Goal: Information Seeking & Learning: Check status

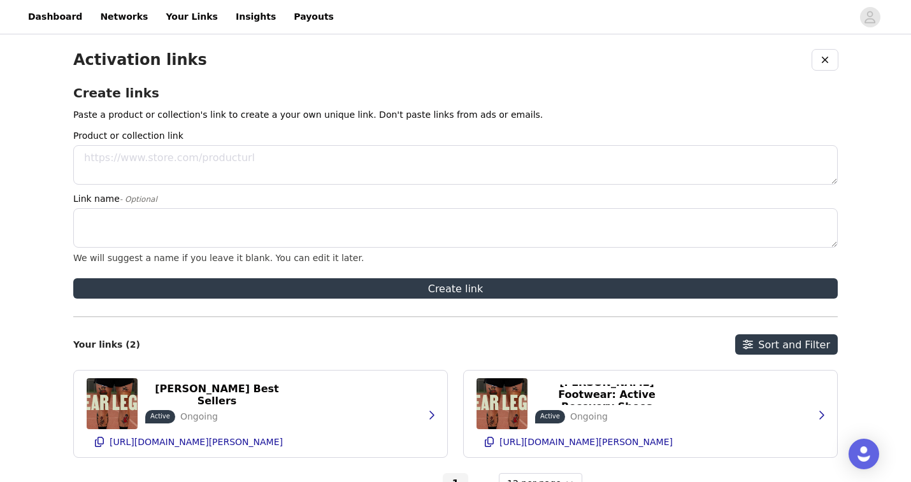
select select "12"
click at [57, 37] on div "Activation links Create links Paste a product or collection's link to create a …" at bounding box center [455, 290] width 911 height 506
click at [57, 23] on link "Dashboard" at bounding box center [54, 17] width 69 height 29
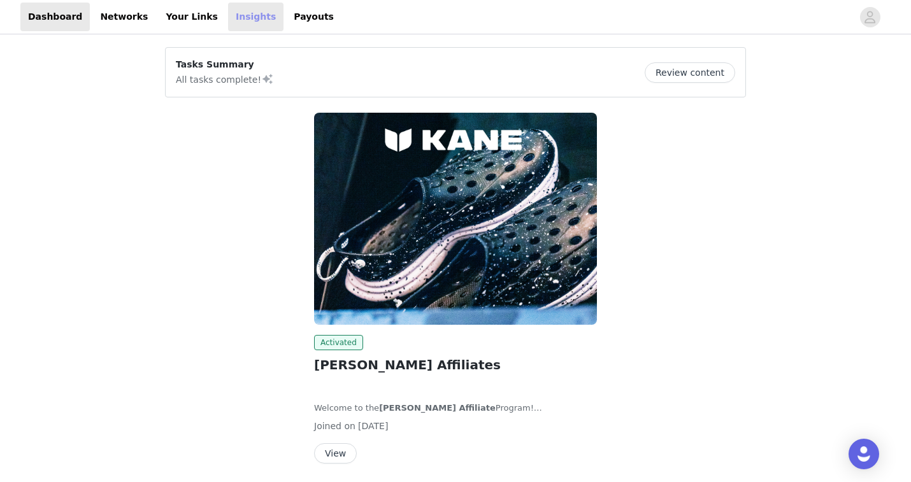
click at [228, 24] on link "Insights" at bounding box center [255, 17] width 55 height 29
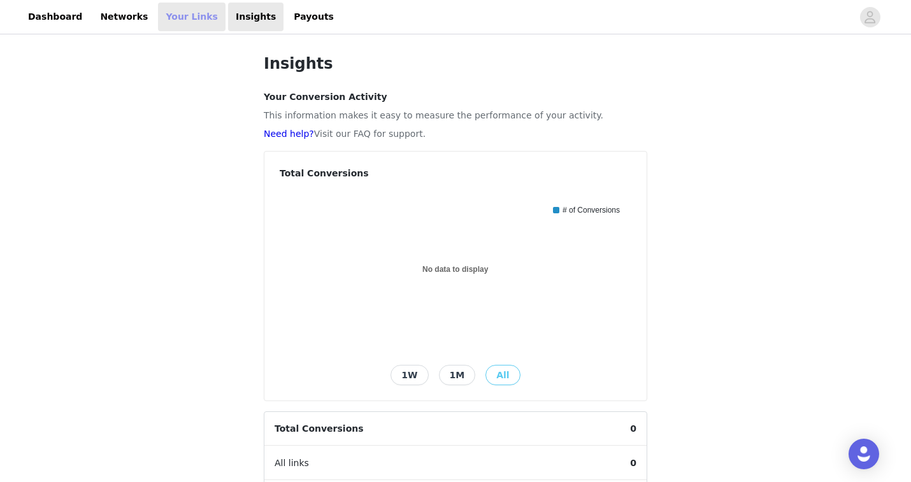
click at [184, 15] on link "Your Links" at bounding box center [192, 17] width 68 height 29
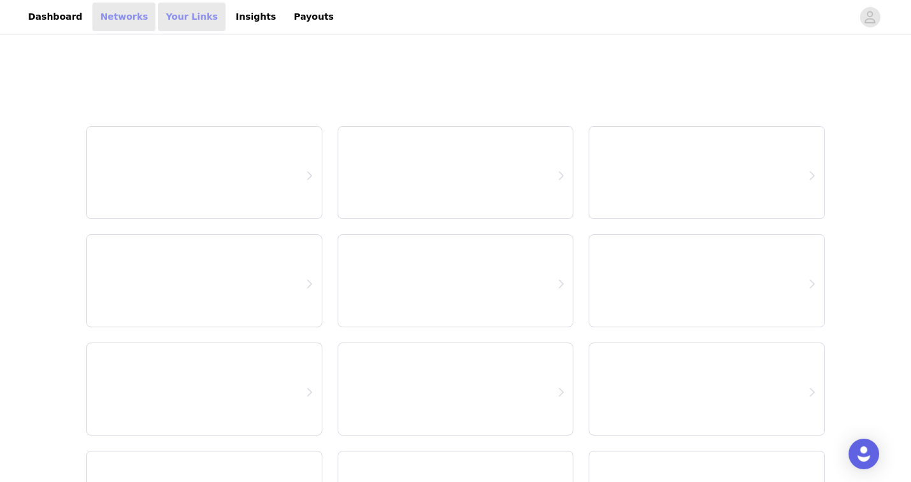
select select "12"
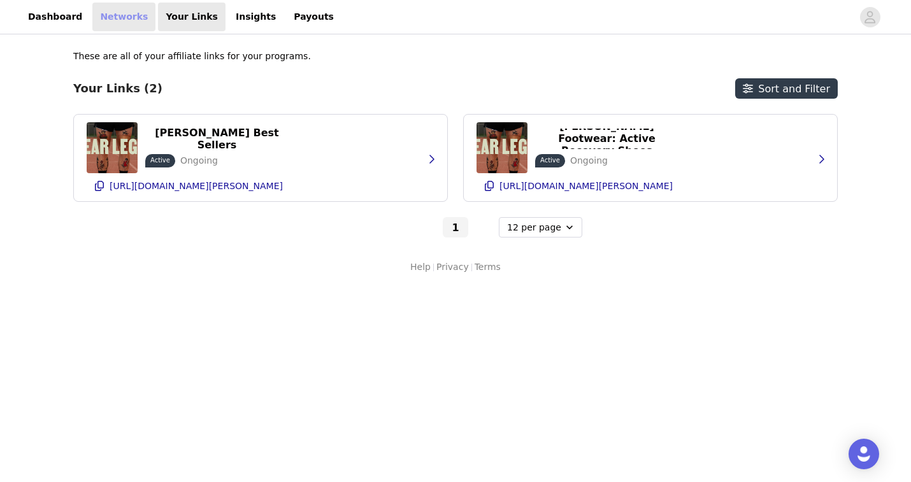
click at [115, 17] on link "Networks" at bounding box center [123, 17] width 63 height 29
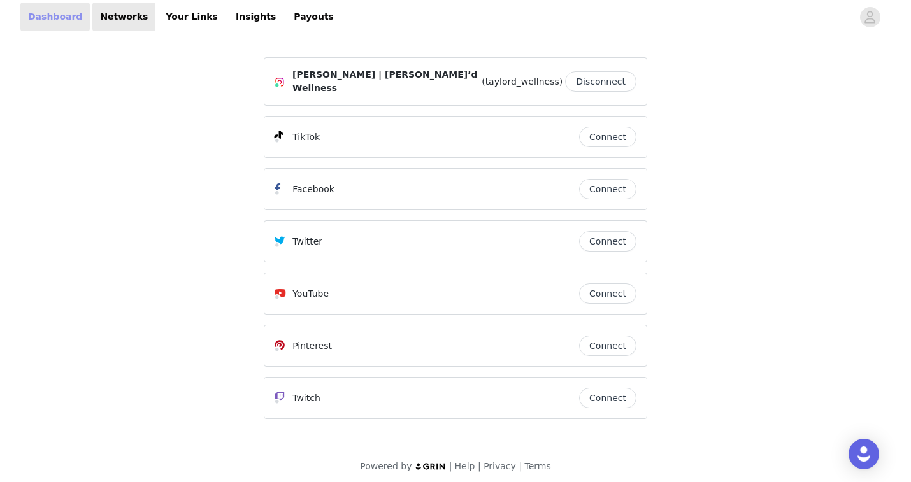
click at [55, 13] on link "Dashboard" at bounding box center [54, 17] width 69 height 29
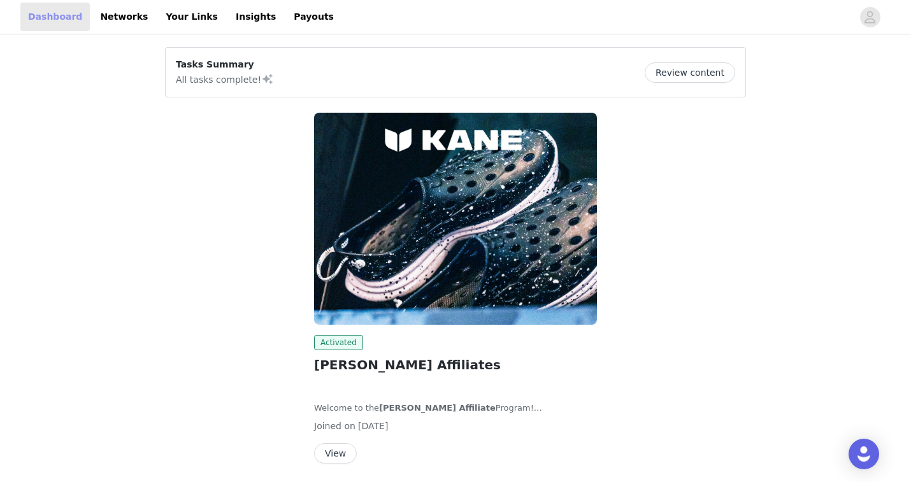
scroll to position [45, 0]
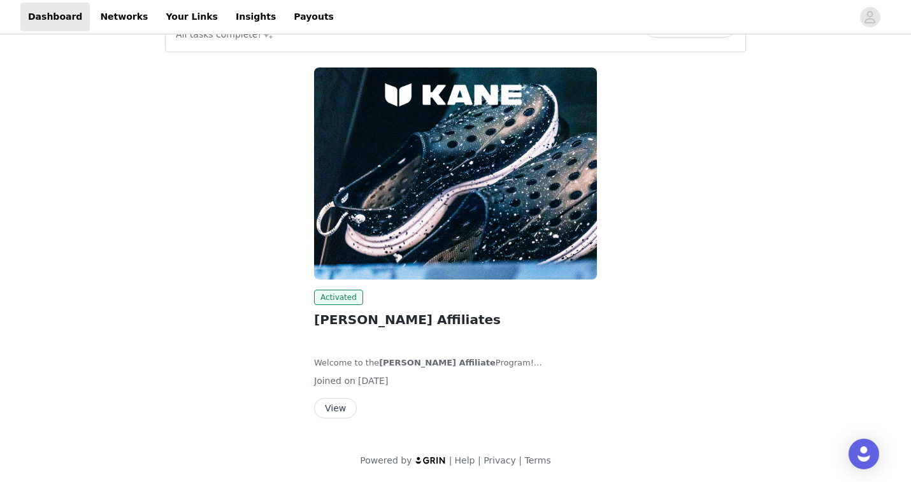
click at [337, 401] on button "View" at bounding box center [335, 408] width 43 height 20
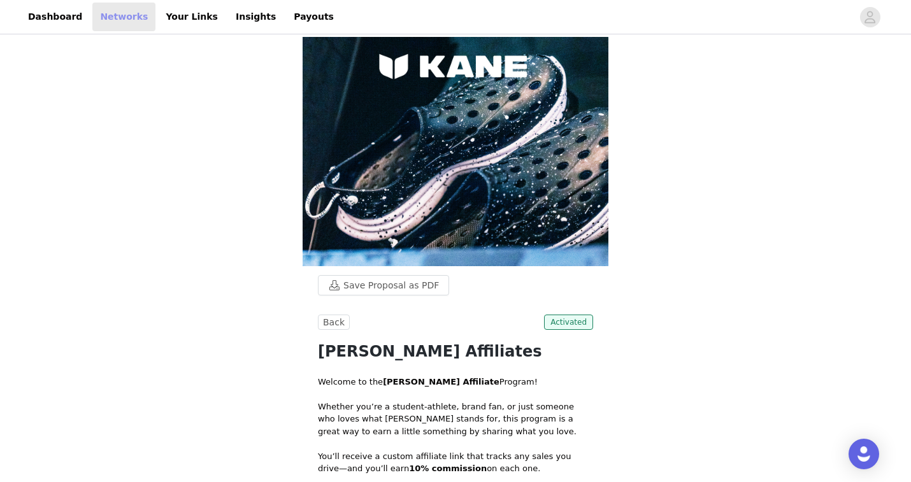
click at [112, 13] on link "Networks" at bounding box center [123, 17] width 63 height 29
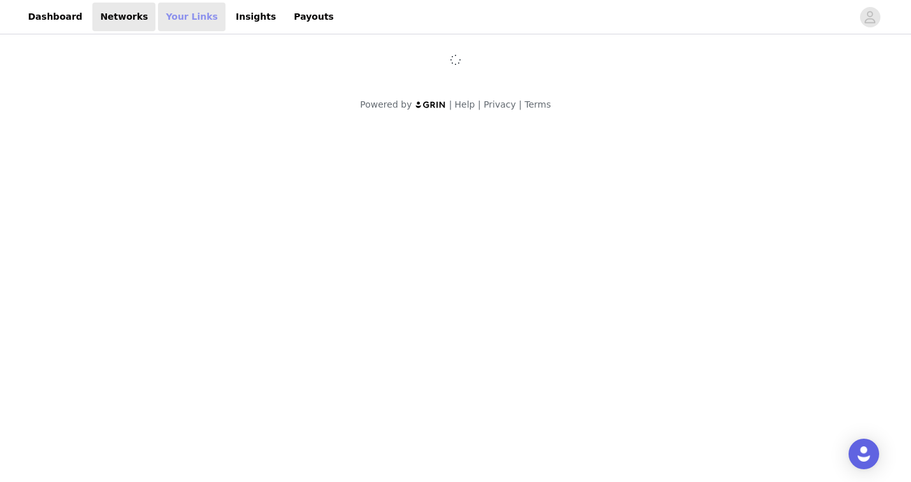
click at [168, 13] on link "Your Links" at bounding box center [192, 17] width 68 height 29
select select "12"
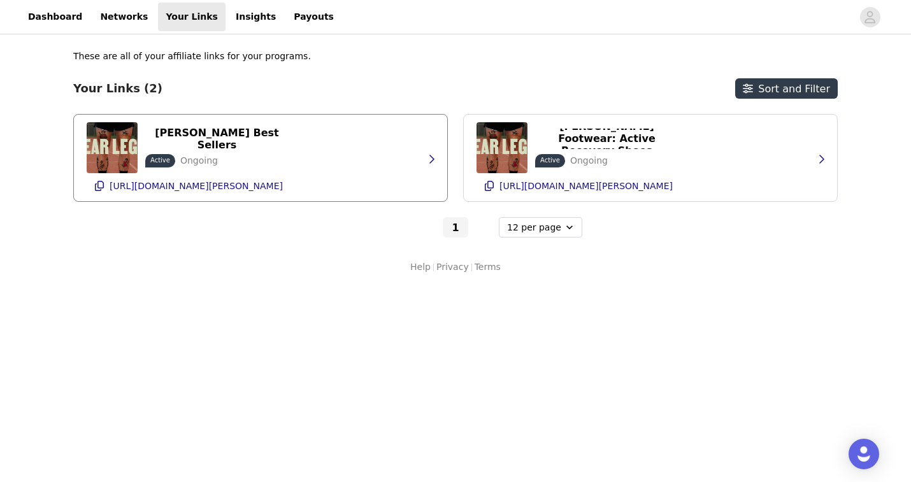
click at [298, 133] on div "Kane Best Sellers Active Ongoing https://glnk.io/qv9ww/taylor-lamia1kv" at bounding box center [261, 158] width 348 height 87
click at [235, 22] on link "Insights" at bounding box center [255, 17] width 55 height 29
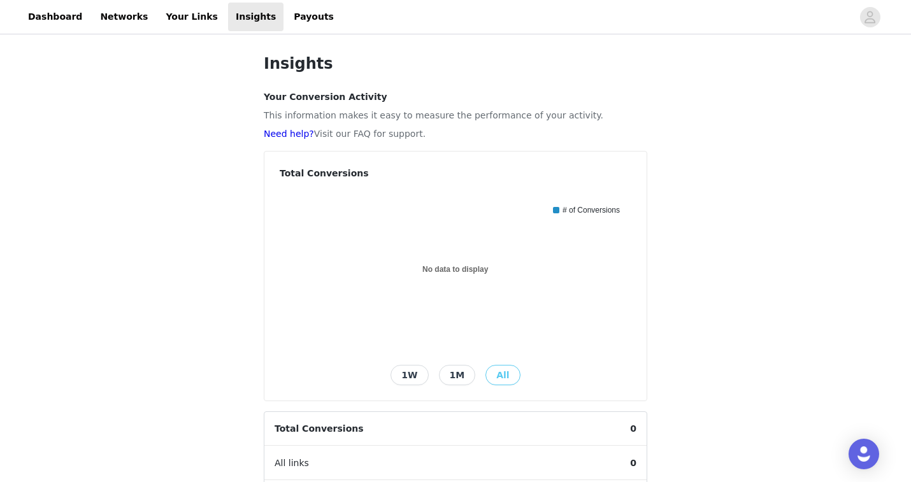
click at [442, 376] on button "1M" at bounding box center [457, 375] width 37 height 20
